Goal: Check status: Check status

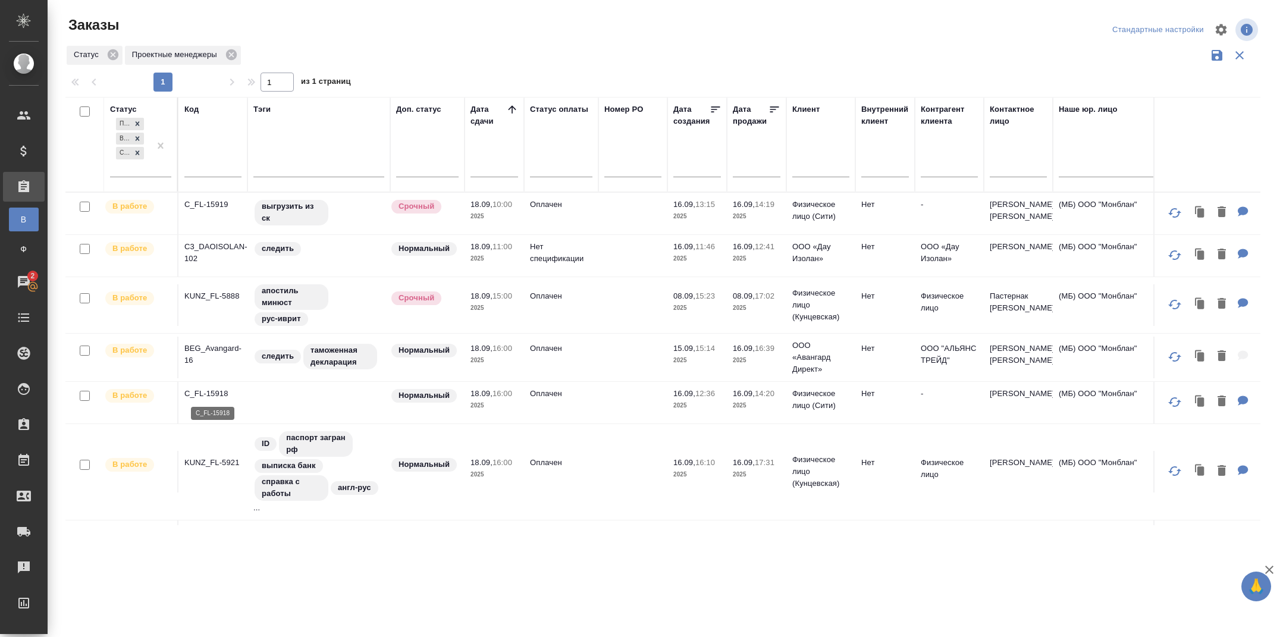
click at [211, 393] on p "C_FL-15918" at bounding box center [212, 394] width 57 height 12
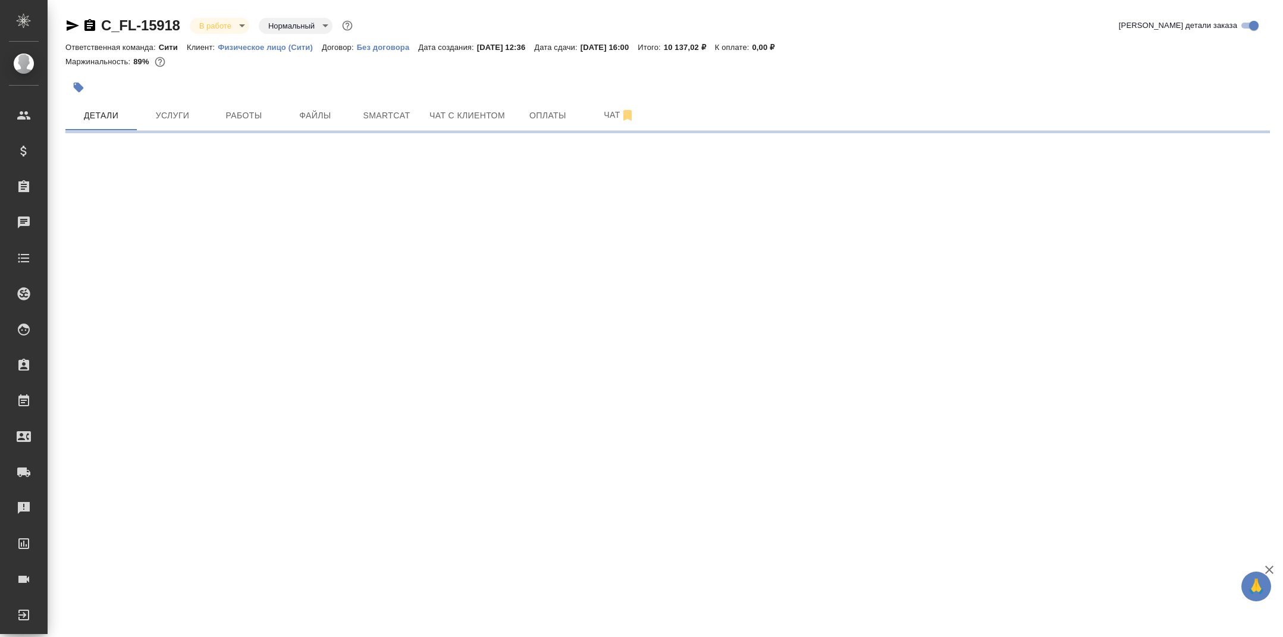
select select "RU"
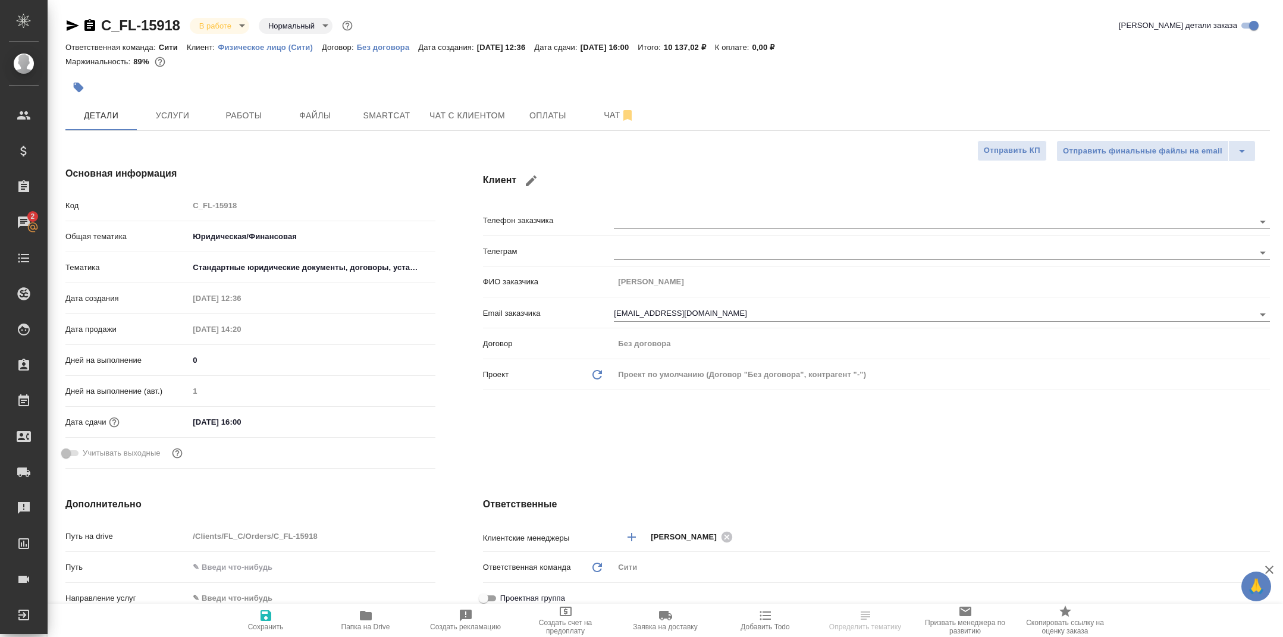
type textarea "x"
click at [177, 123] on button "Услуги" at bounding box center [172, 116] width 71 height 30
